Goal: Communication & Community: Answer question/provide support

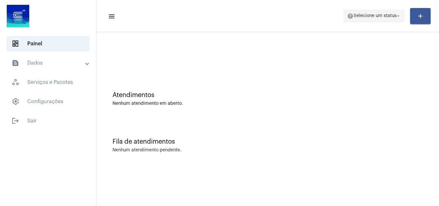
click at [347, 15] on mat-icon "help" at bounding box center [350, 16] width 6 height 6
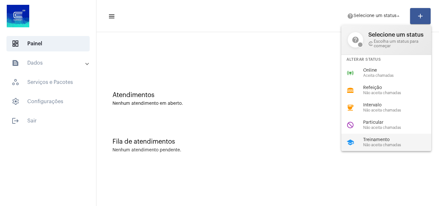
click at [377, 143] on span "Não aceita chamadas" at bounding box center [399, 145] width 73 height 4
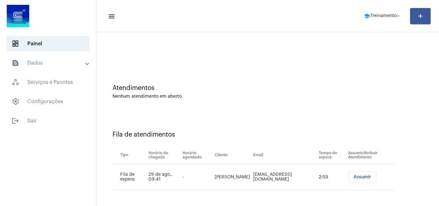
scroll to position [9, 0]
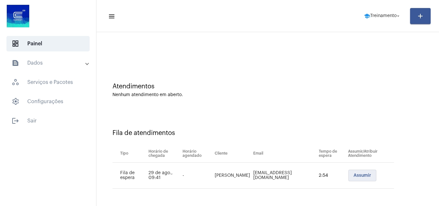
click at [356, 177] on span "Assumir" at bounding box center [363, 175] width 18 height 4
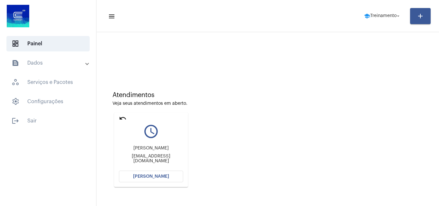
click at [145, 177] on span "[PERSON_NAME]" at bounding box center [151, 176] width 36 height 4
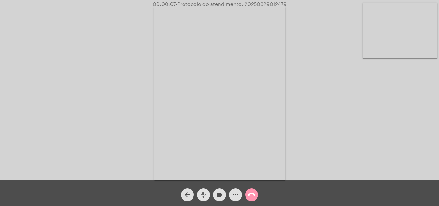
click at [204, 189] on span "mic" at bounding box center [204, 194] width 8 height 13
click at [201, 196] on mat-icon "mic_off" at bounding box center [204, 195] width 8 height 8
click at [203, 191] on span "mic" at bounding box center [204, 194] width 8 height 13
click at [203, 192] on mat-icon "mic_off" at bounding box center [204, 195] width 8 height 8
click at [203, 195] on mat-icon "mic" at bounding box center [204, 195] width 8 height 8
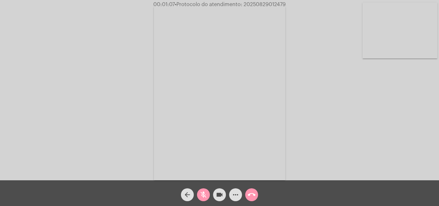
click at [207, 195] on mat-icon "mic_off" at bounding box center [204, 195] width 8 height 8
click at [203, 193] on mat-icon "mic" at bounding box center [204, 195] width 8 height 8
click at [206, 193] on mat-icon "mic_off" at bounding box center [204, 195] width 8 height 8
click at [205, 194] on mat-icon "mic" at bounding box center [204, 195] width 8 height 8
click at [202, 191] on mat-icon "mic_off" at bounding box center [204, 195] width 8 height 8
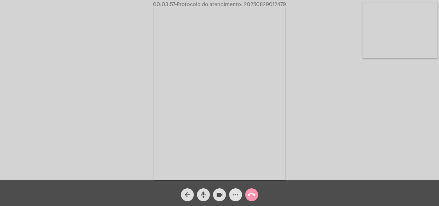
click at [234, 192] on mat-icon "more_horiz" at bounding box center [236, 195] width 8 height 8
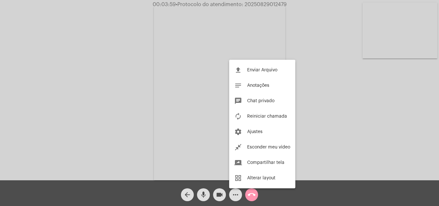
click at [118, 88] on div at bounding box center [219, 103] width 439 height 206
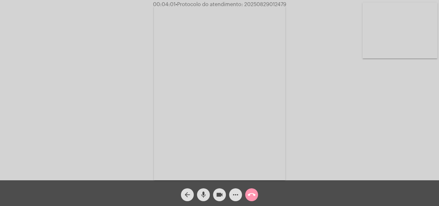
click at [202, 192] on mat-icon "mic" at bounding box center [204, 195] width 8 height 8
click at [238, 194] on mat-icon "more_horiz" at bounding box center [236, 195] width 8 height 8
click at [204, 193] on mat-icon "mic_off" at bounding box center [204, 195] width 8 height 8
click at [204, 192] on mat-icon "mic" at bounding box center [204, 195] width 8 height 8
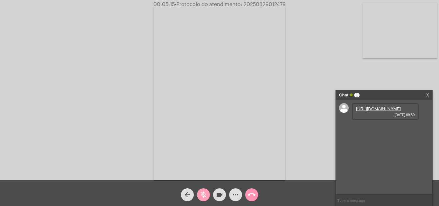
click at [203, 195] on mat-icon "mic_off" at bounding box center [204, 195] width 8 height 8
click at [367, 111] on link "https://neft-transfer-bucket.s3.amazonaws.com/temp-22562809-a7f6-02d8-7528-f73d…" at bounding box center [378, 108] width 45 height 5
click at [363, 65] on div "Acessando Câmera e Microfone..." at bounding box center [220, 92] width 438 height 180
click at [204, 191] on mat-icon "mic" at bounding box center [204, 195] width 8 height 8
click at [203, 193] on mat-icon "mic_off" at bounding box center [204, 195] width 8 height 8
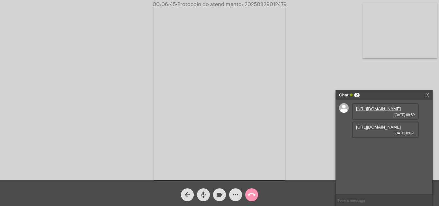
click at [368, 130] on link "https://neft-transfer-bucket.s3.amazonaws.com/temp-961108ff-d73c-6280-d4d3-b0f5…" at bounding box center [378, 127] width 45 height 5
click at [368, 76] on div "Acessando Câmera e Microfone..." at bounding box center [220, 92] width 438 height 180
click at [207, 193] on mat-icon "mic" at bounding box center [204, 195] width 8 height 8
click at [207, 192] on mat-icon "mic_off" at bounding box center [204, 195] width 8 height 8
click at [206, 194] on mat-icon "mic" at bounding box center [204, 195] width 8 height 8
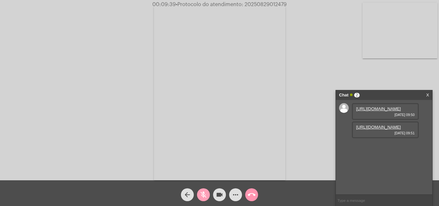
click at [204, 194] on mat-icon "mic_off" at bounding box center [204, 195] width 8 height 8
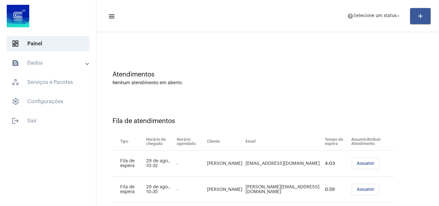
scroll to position [35, 0]
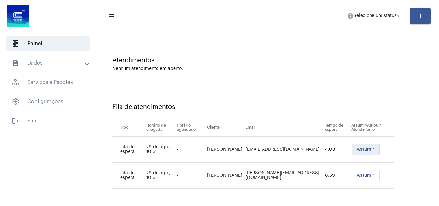
click at [359, 150] on span "Assumir" at bounding box center [366, 149] width 18 height 4
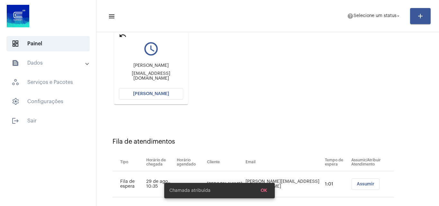
scroll to position [91, 0]
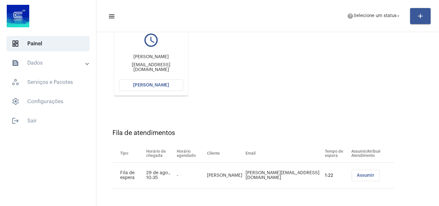
click at [362, 170] on button "Assumir" at bounding box center [366, 176] width 28 height 12
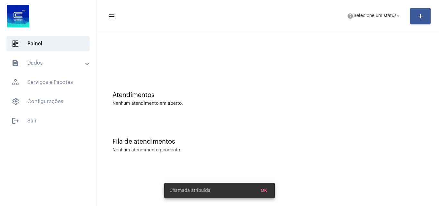
scroll to position [0, 0]
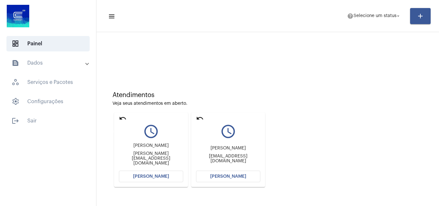
click at [122, 117] on mat-icon "undo" at bounding box center [123, 118] width 8 height 8
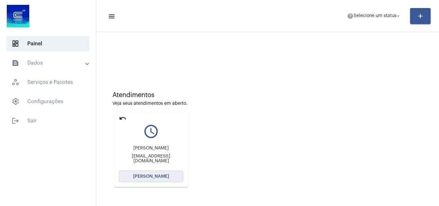
click at [151, 178] on span "[PERSON_NAME]" at bounding box center [151, 176] width 36 height 4
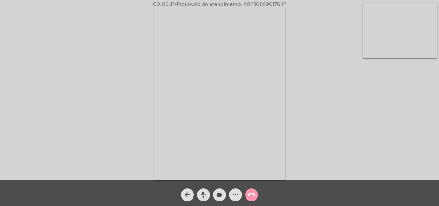
click at [204, 191] on mat-icon "mic" at bounding box center [204, 195] width 8 height 8
click at [205, 191] on span "mic_off" at bounding box center [204, 194] width 8 height 13
click at [206, 193] on mat-icon "mic" at bounding box center [204, 195] width 8 height 8
click at [202, 192] on mat-icon "mic_off" at bounding box center [204, 195] width 8 height 8
click at [204, 196] on mat-icon "mic" at bounding box center [204, 195] width 8 height 8
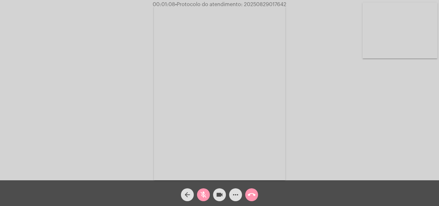
click at [204, 195] on mat-icon "mic_off" at bounding box center [204, 195] width 8 height 8
click at [237, 196] on mat-icon "more_horiz" at bounding box center [236, 195] width 8 height 8
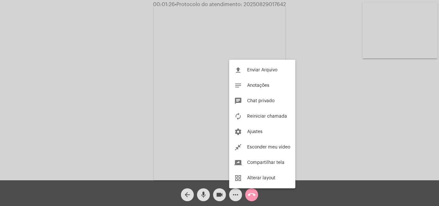
click at [142, 71] on div at bounding box center [219, 103] width 439 height 206
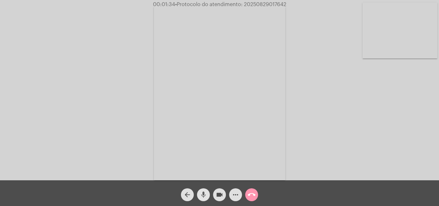
click at [202, 194] on mat-icon "mic" at bounding box center [204, 195] width 8 height 8
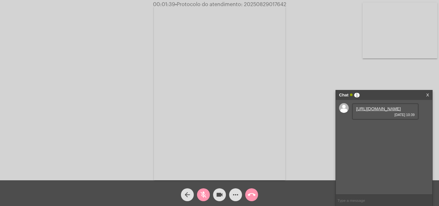
click at [382, 111] on link "[URL][DOMAIN_NAME]" at bounding box center [378, 108] width 45 height 5
click at [376, 130] on link "[URL][DOMAIN_NAME]" at bounding box center [378, 127] width 45 height 5
click at [206, 194] on mat-icon "mic_off" at bounding box center [204, 195] width 8 height 8
click at [202, 192] on mat-icon "mic" at bounding box center [204, 195] width 8 height 8
click at [204, 195] on mat-icon "mic_off" at bounding box center [204, 195] width 8 height 8
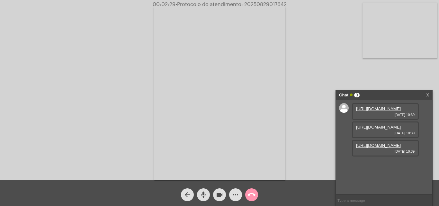
scroll to position [4, 0]
click at [379, 148] on link "[URL][DOMAIN_NAME]" at bounding box center [378, 145] width 45 height 5
click at [208, 193] on button "mic" at bounding box center [203, 194] width 13 height 13
click at [203, 197] on mat-icon "mic_off" at bounding box center [204, 195] width 8 height 8
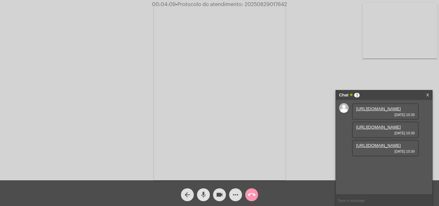
click at [203, 193] on mat-icon "mic" at bounding box center [204, 195] width 8 height 8
click at [205, 192] on mat-icon "mic_off" at bounding box center [204, 195] width 8 height 8
click at [233, 197] on mat-icon "more_horiz" at bounding box center [236, 195] width 8 height 8
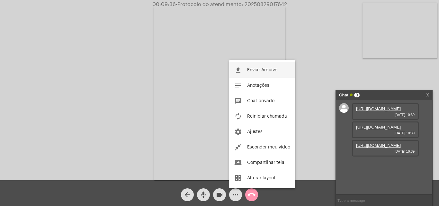
click at [253, 67] on button "file_upload Enviar Arquivo" at bounding box center [262, 69] width 66 height 15
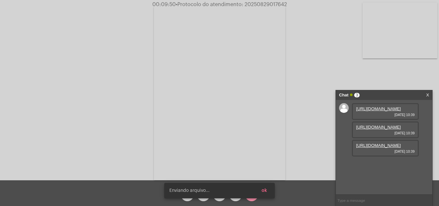
click at [269, 193] on button "ok" at bounding box center [264, 191] width 16 height 12
click at [264, 194] on button "ok" at bounding box center [264, 191] width 16 height 12
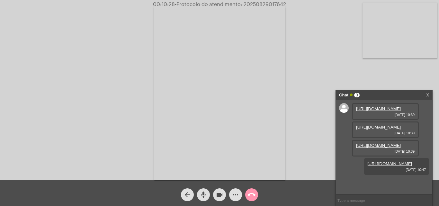
scroll to position [38, 0]
click at [239, 195] on mat-icon "more_horiz" at bounding box center [236, 195] width 8 height 8
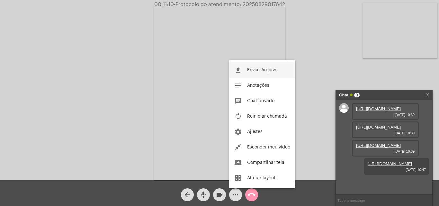
click at [245, 68] on button "file_upload Enviar Arquivo" at bounding box center [262, 69] width 66 height 15
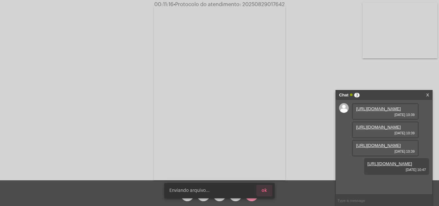
click at [268, 190] on button "ok" at bounding box center [264, 191] width 16 height 12
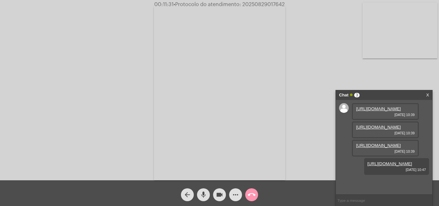
click at [256, 2] on span "• Protocolo do atendimento: 20250829017642" at bounding box center [229, 4] width 111 height 5
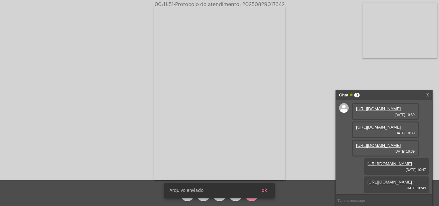
click at [268, 191] on button "ok" at bounding box center [264, 191] width 16 height 12
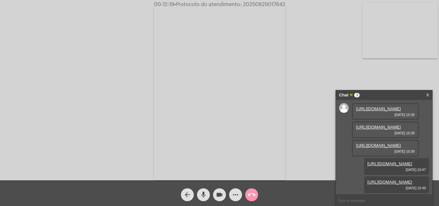
scroll to position [71, 0]
click at [202, 193] on mat-icon "mic" at bounding box center [204, 195] width 8 height 8
copy span "20250829017642"
click at [203, 194] on mat-icon "mic_off" at bounding box center [204, 195] width 8 height 8
click at [254, 195] on mat-icon "call_end" at bounding box center [252, 195] width 8 height 8
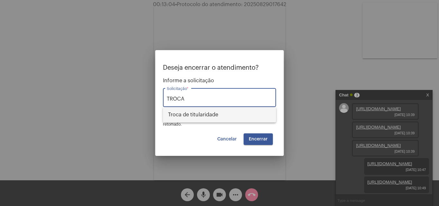
type input "TROCA"
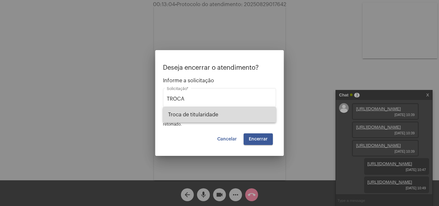
click at [211, 117] on span "Troca de titularidade" at bounding box center [219, 114] width 103 height 15
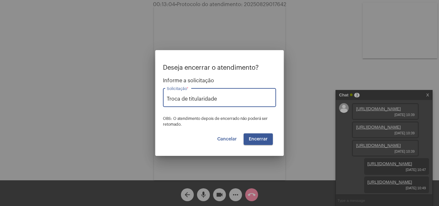
click at [264, 140] on span "Encerrar" at bounding box center [258, 139] width 19 height 4
click at [231, 138] on span "Cancelar" at bounding box center [227, 139] width 20 height 4
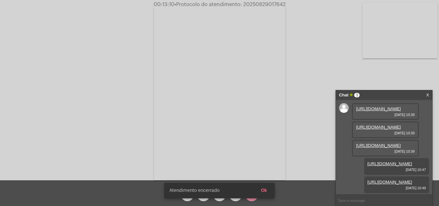
click at [262, 193] on button "Ok" at bounding box center [264, 191] width 16 height 12
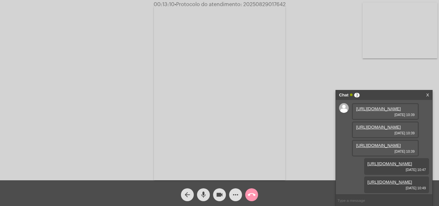
click at [191, 195] on mat-icon "arrow_back" at bounding box center [188, 195] width 8 height 8
